Goal: Task Accomplishment & Management: Manage account settings

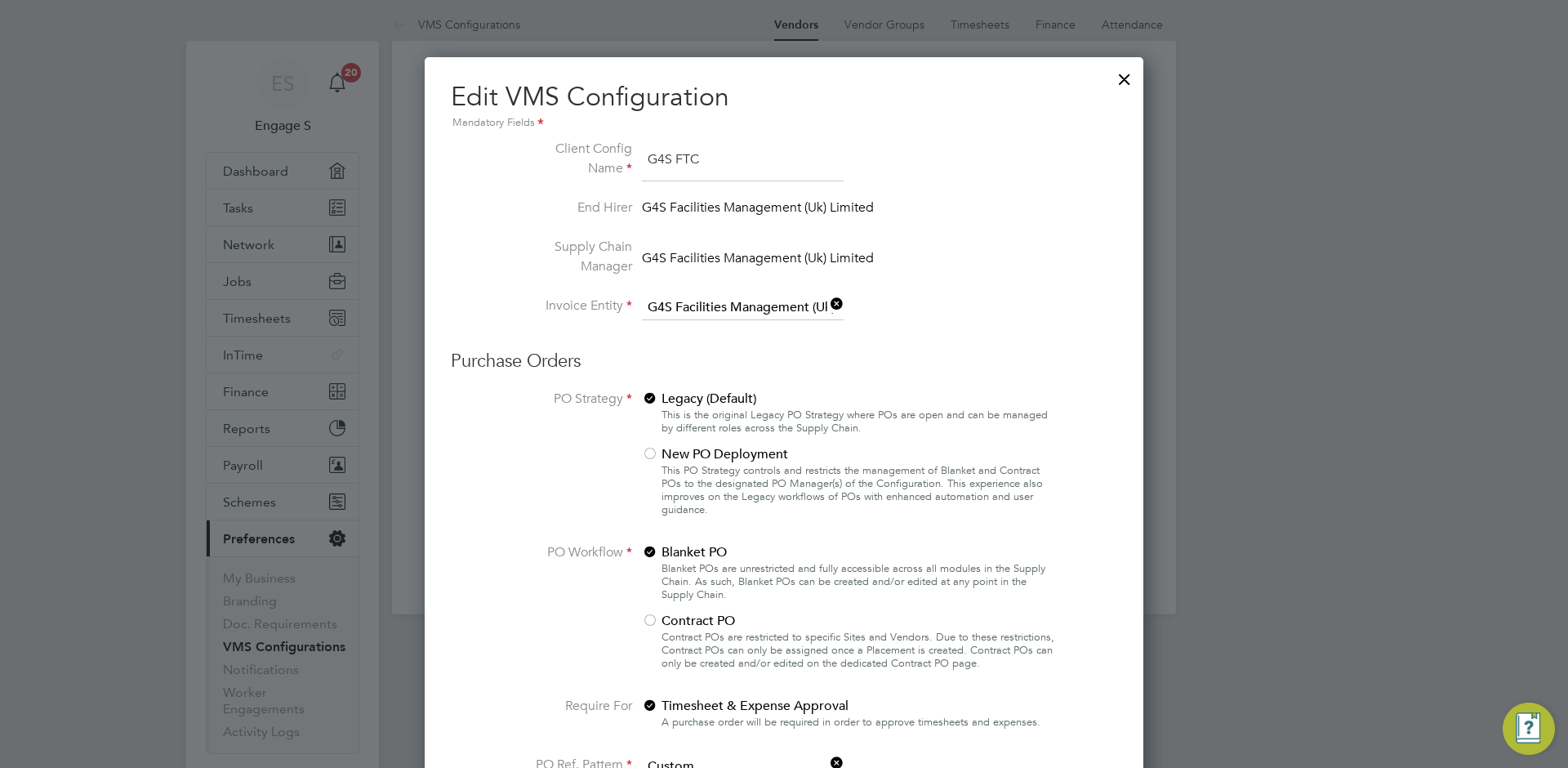
scroll to position [1830, 719]
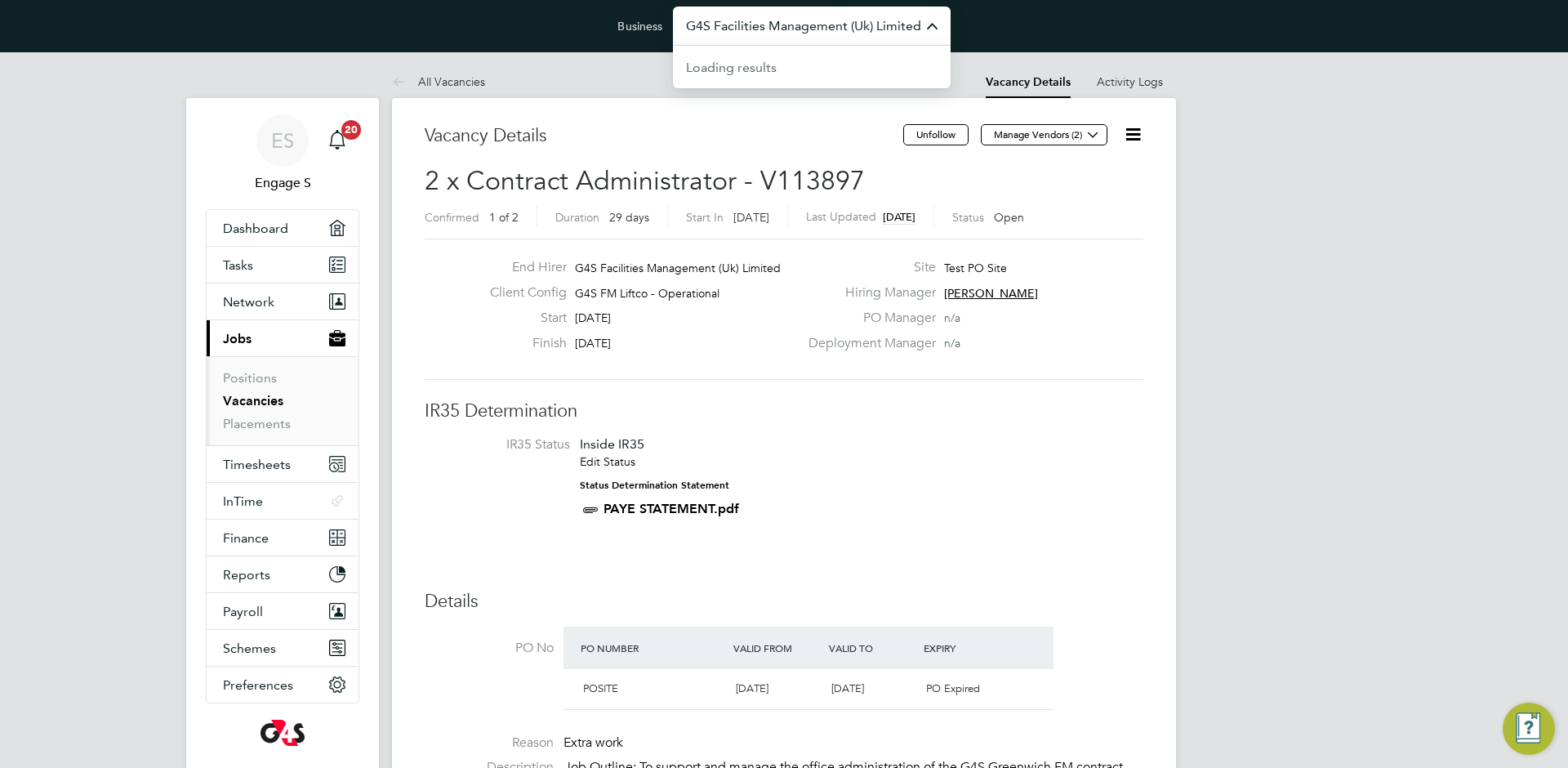
click at [831, 18] on input "G4S Facilities Management (Uk) Limited" at bounding box center [812, 25] width 278 height 39
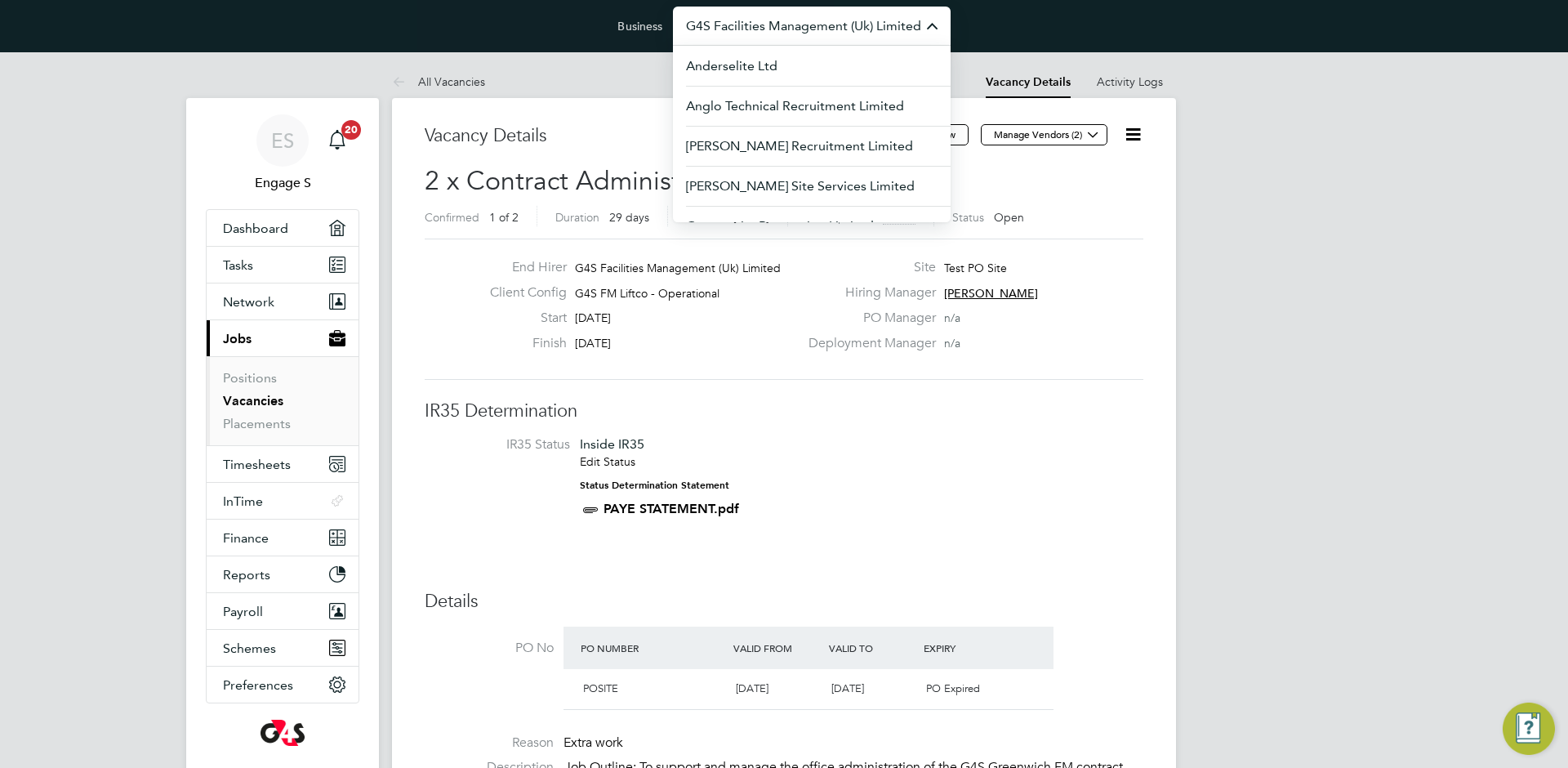
click at [829, 19] on input "G4S Facilities Management (Uk) Limited" at bounding box center [812, 25] width 278 height 39
click at [1131, 134] on icon at bounding box center [1133, 134] width 21 height 21
click at [1079, 169] on li "Edit Vacancy e" at bounding box center [1093, 172] width 95 height 23
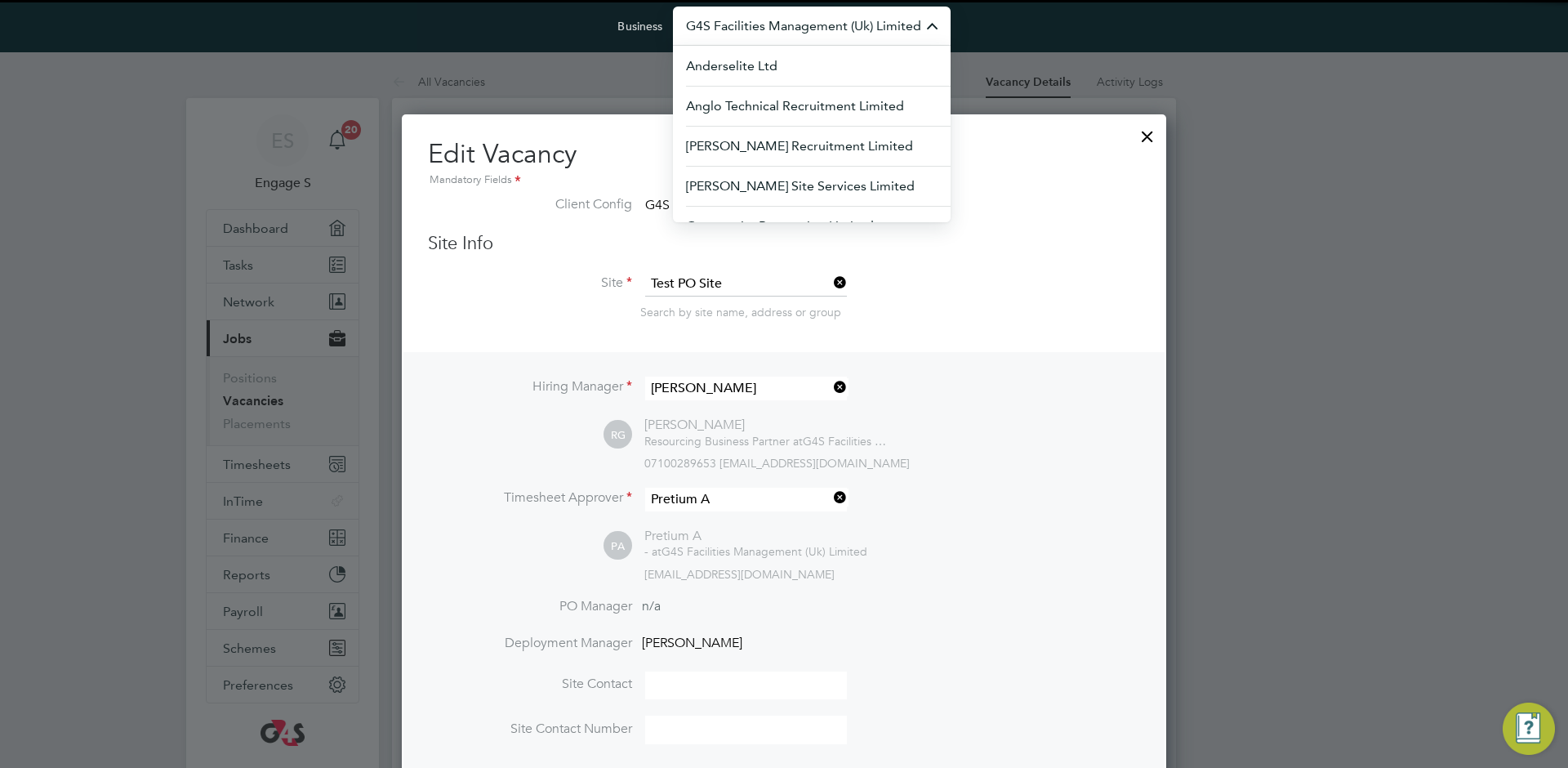
scroll to position [8, 8]
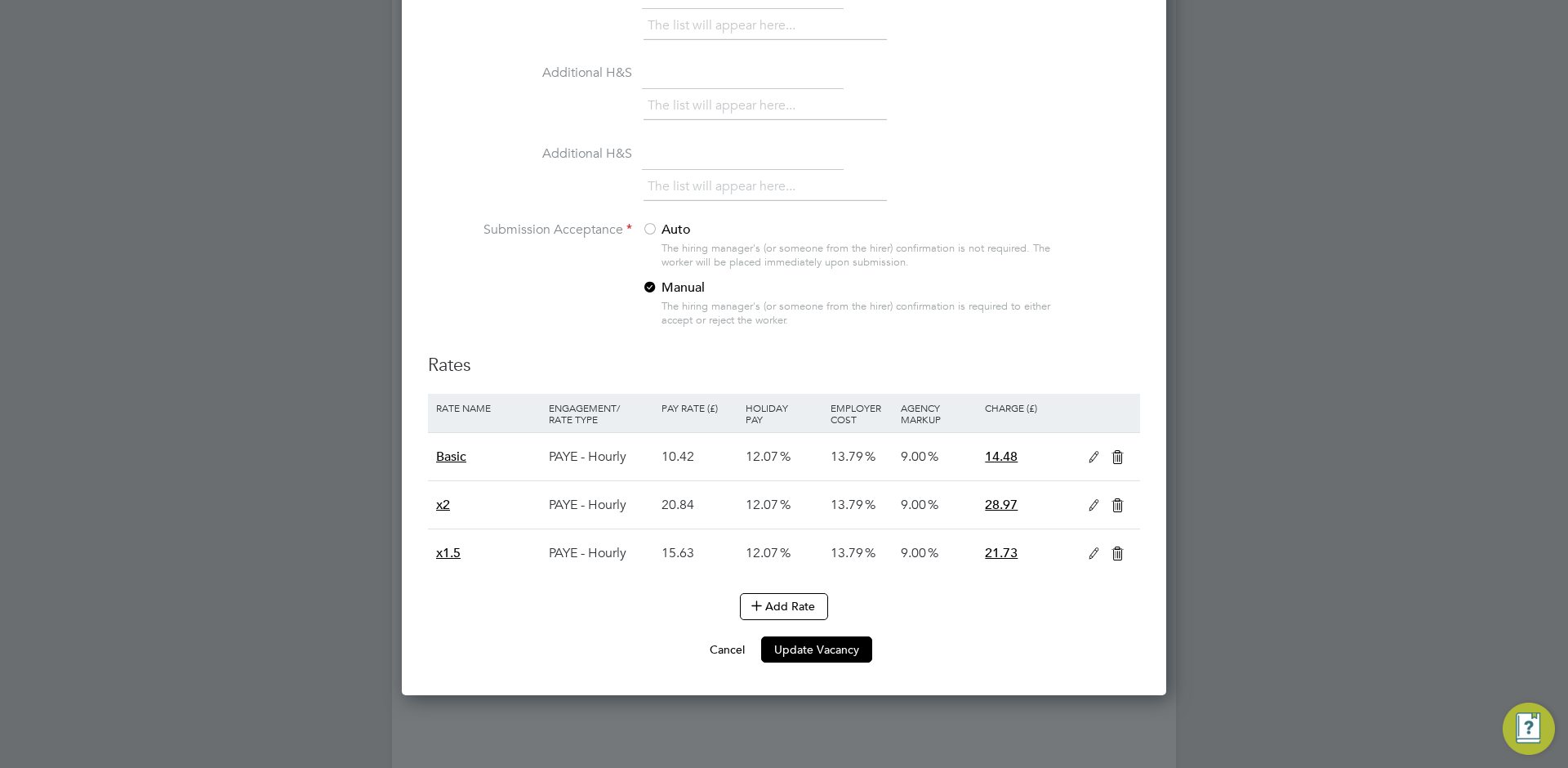
click at [1084, 548] on icon at bounding box center [1094, 553] width 21 height 13
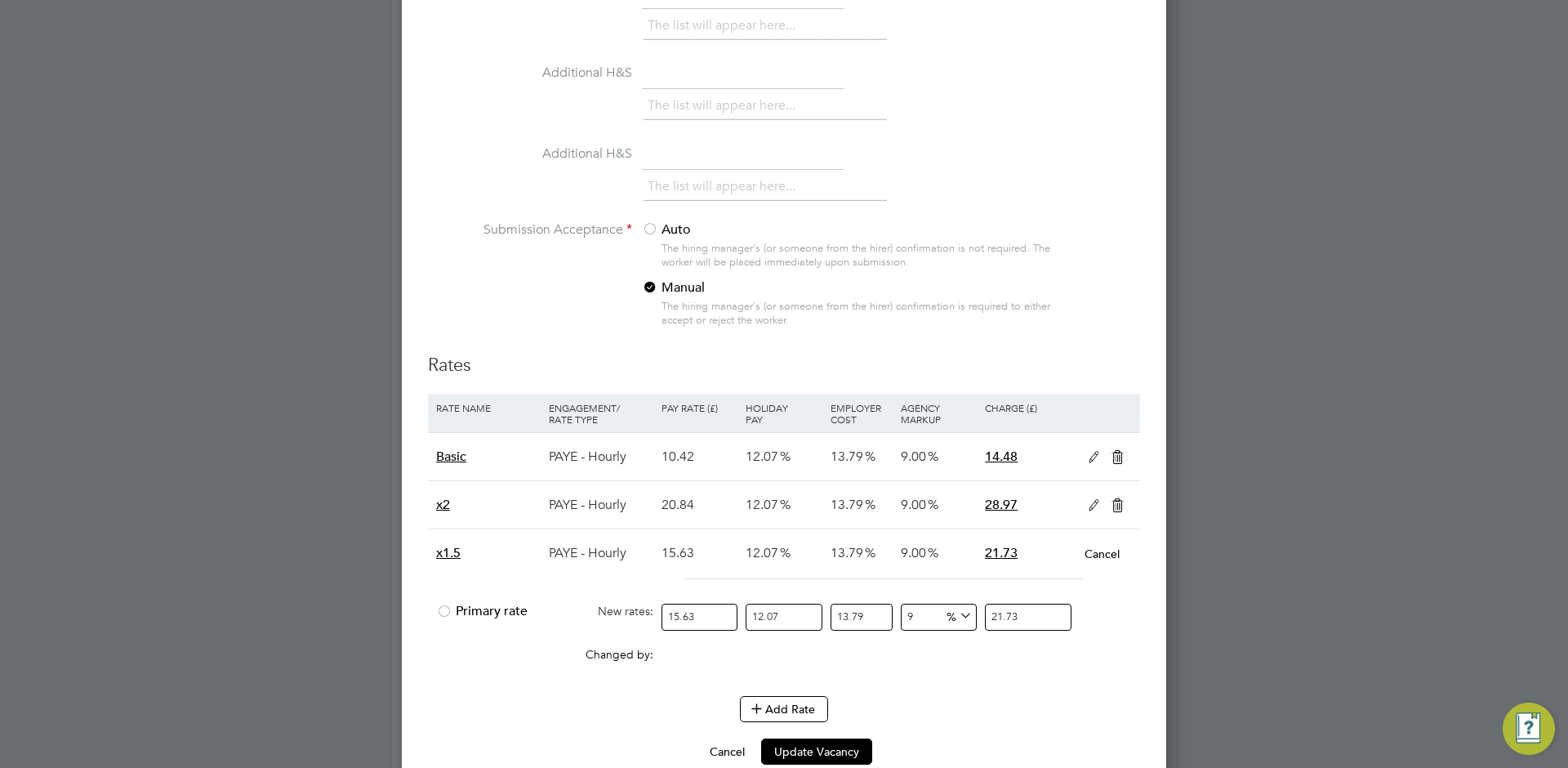
drag, startPoint x: 700, startPoint y: 620, endPoint x: 626, endPoint y: 619, distance: 74.0
click at [626, 619] on div "Primary rate New rates: 15.63 12.07 n/a 13.79 n/a 9 0 % 21.73" at bounding box center [784, 617] width 712 height 43
type input "8"
type input "11.1201323016"
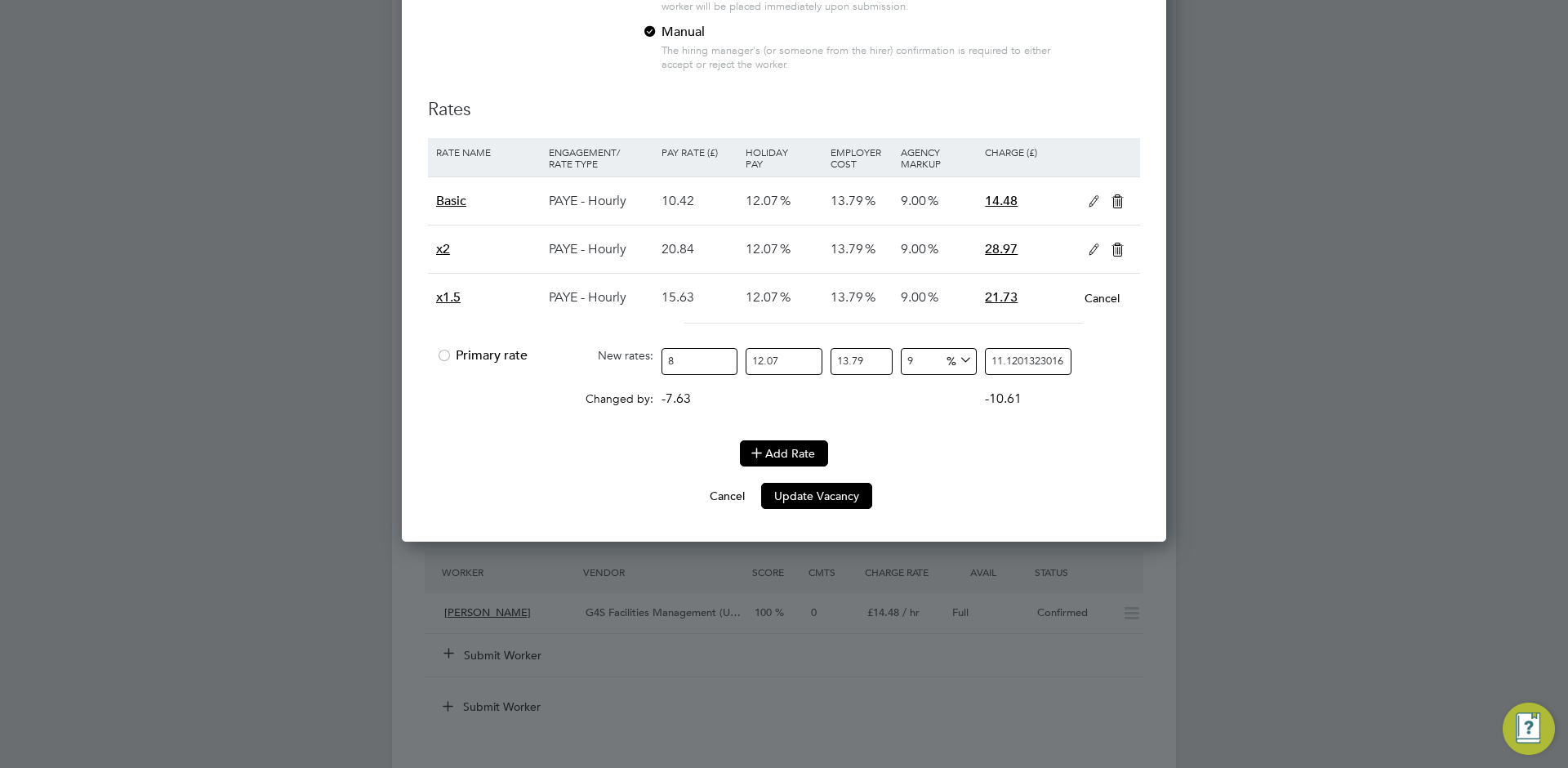
type input "8"
click at [773, 459] on button "Add Rate" at bounding box center [784, 453] width 88 height 26
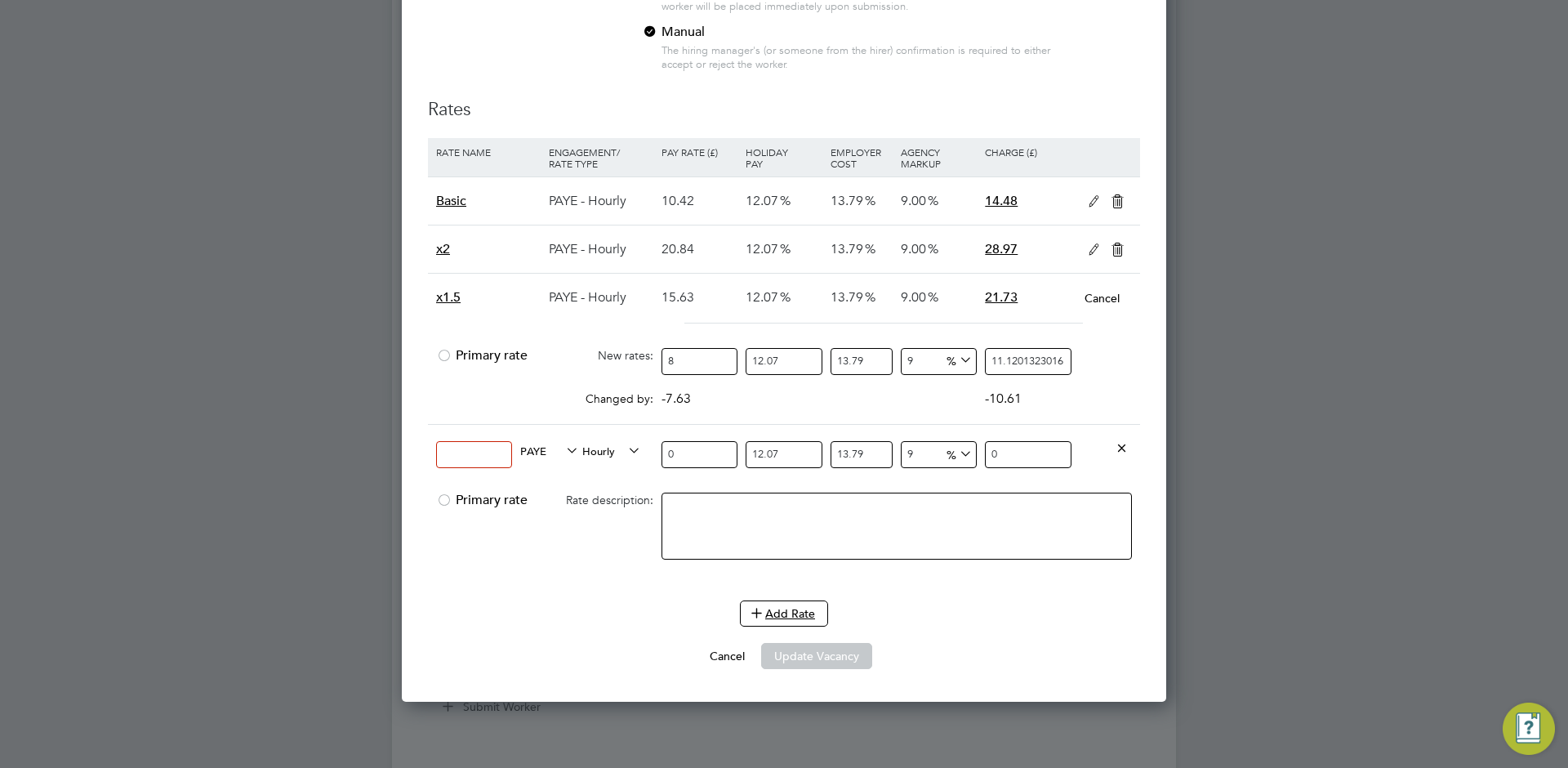
click at [1110, 245] on icon at bounding box center [1118, 250] width 21 height 13
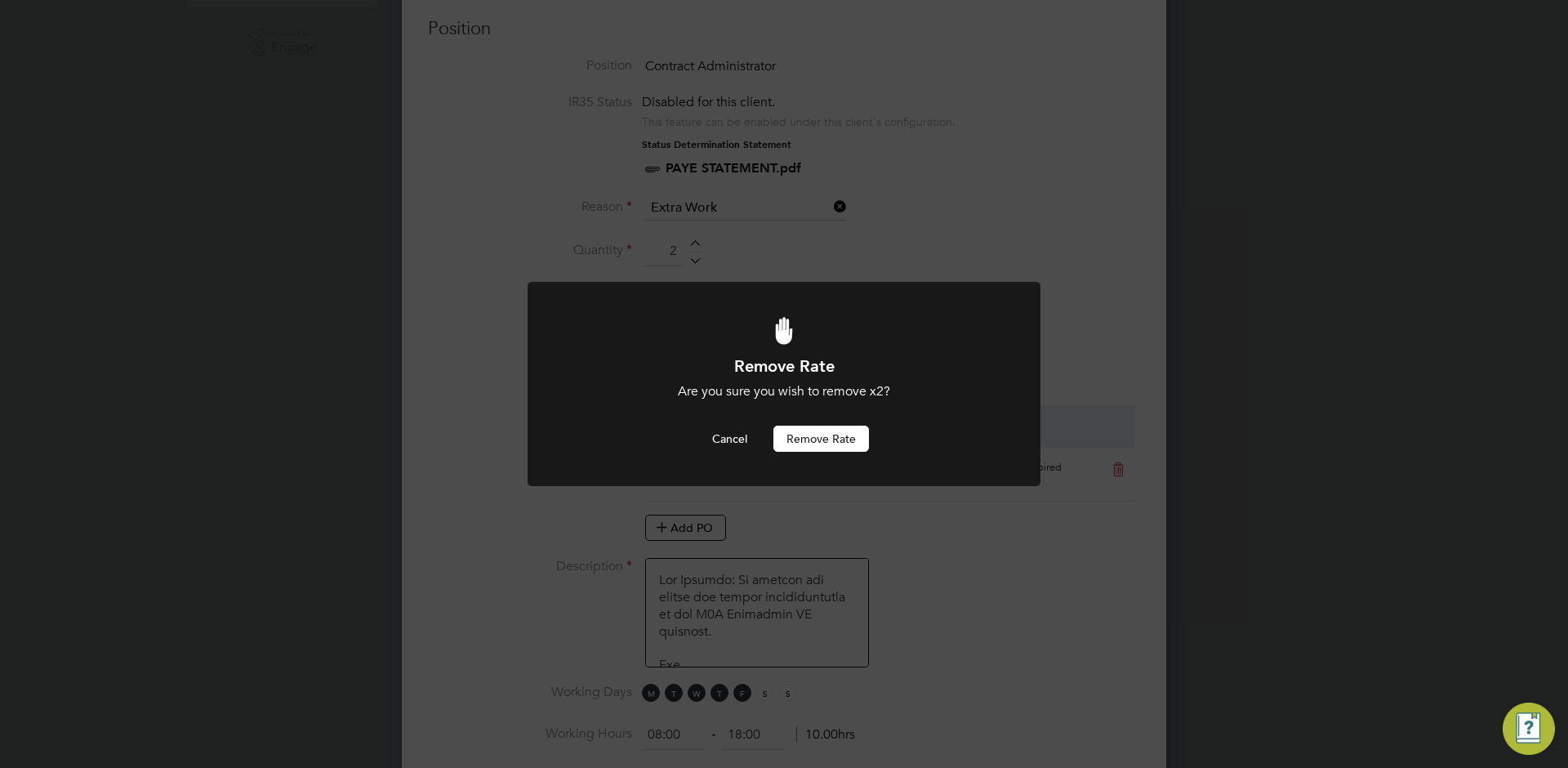
click at [847, 437] on button "Remove rate" at bounding box center [821, 438] width 96 height 26
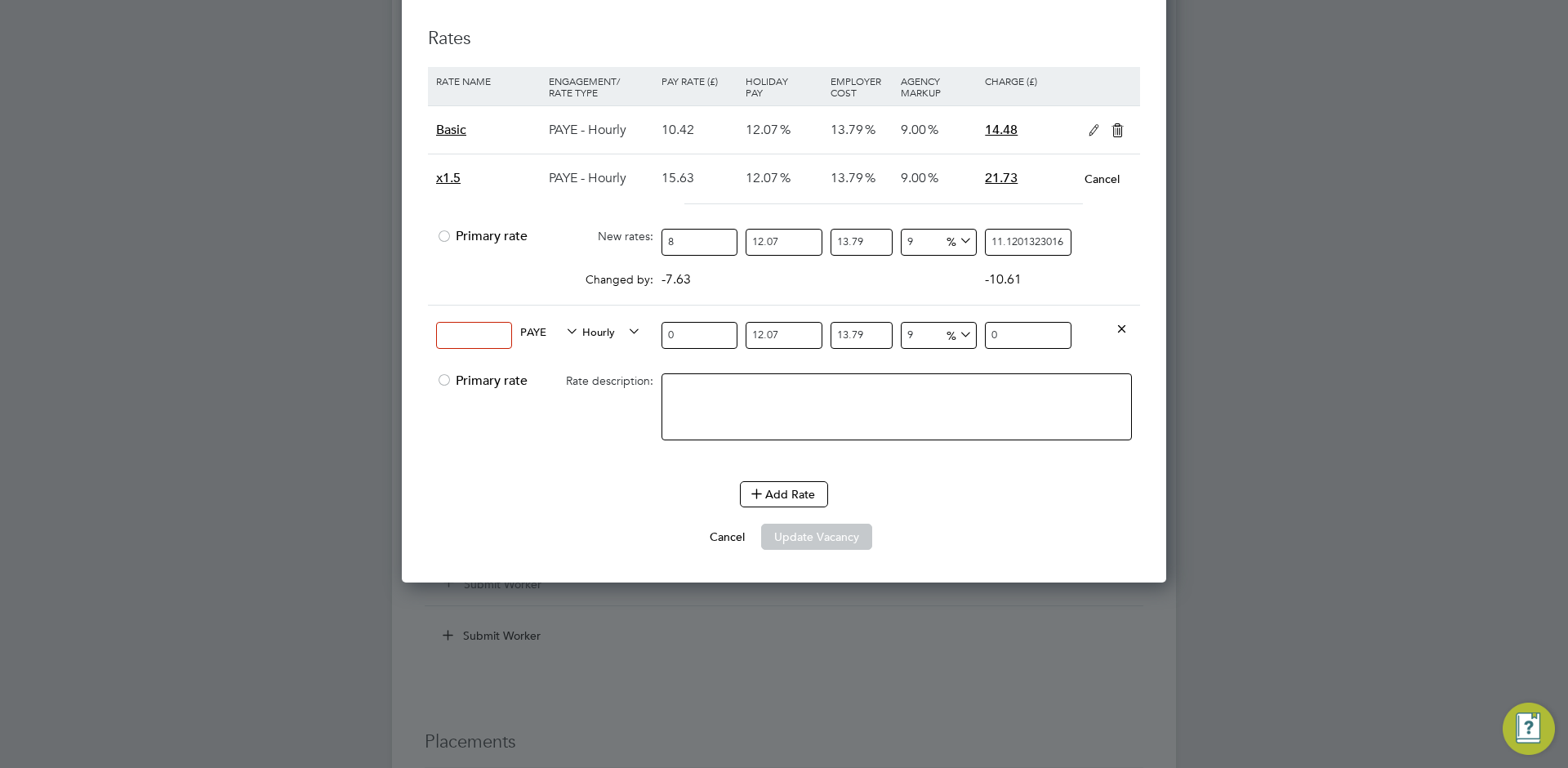
click at [600, 336] on span "Hourly" at bounding box center [611, 331] width 59 height 18
click at [604, 371] on li "DAILY" at bounding box center [612, 370] width 71 height 21
click at [543, 331] on span "PAYE" at bounding box center [549, 331] width 59 height 18
click at [554, 379] on li "CONTRACT" at bounding box center [549, 370] width 70 height 21
